Goal: Task Accomplishment & Management: Manage account settings

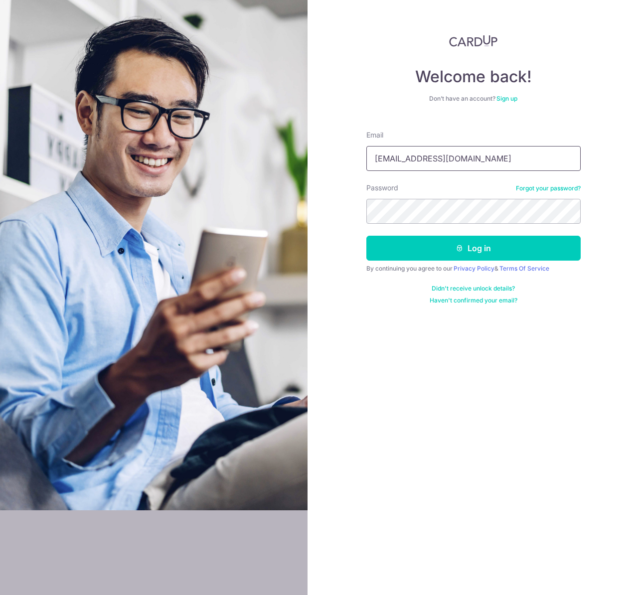
click at [432, 160] on input "hzhexian@gmail.com" at bounding box center [473, 158] width 214 height 25
type input "[EMAIL_ADDRESS][DOMAIN_NAME]"
click at [440, 243] on button "Log in" at bounding box center [473, 248] width 214 height 25
